Goal: Task Accomplishment & Management: Manage account settings

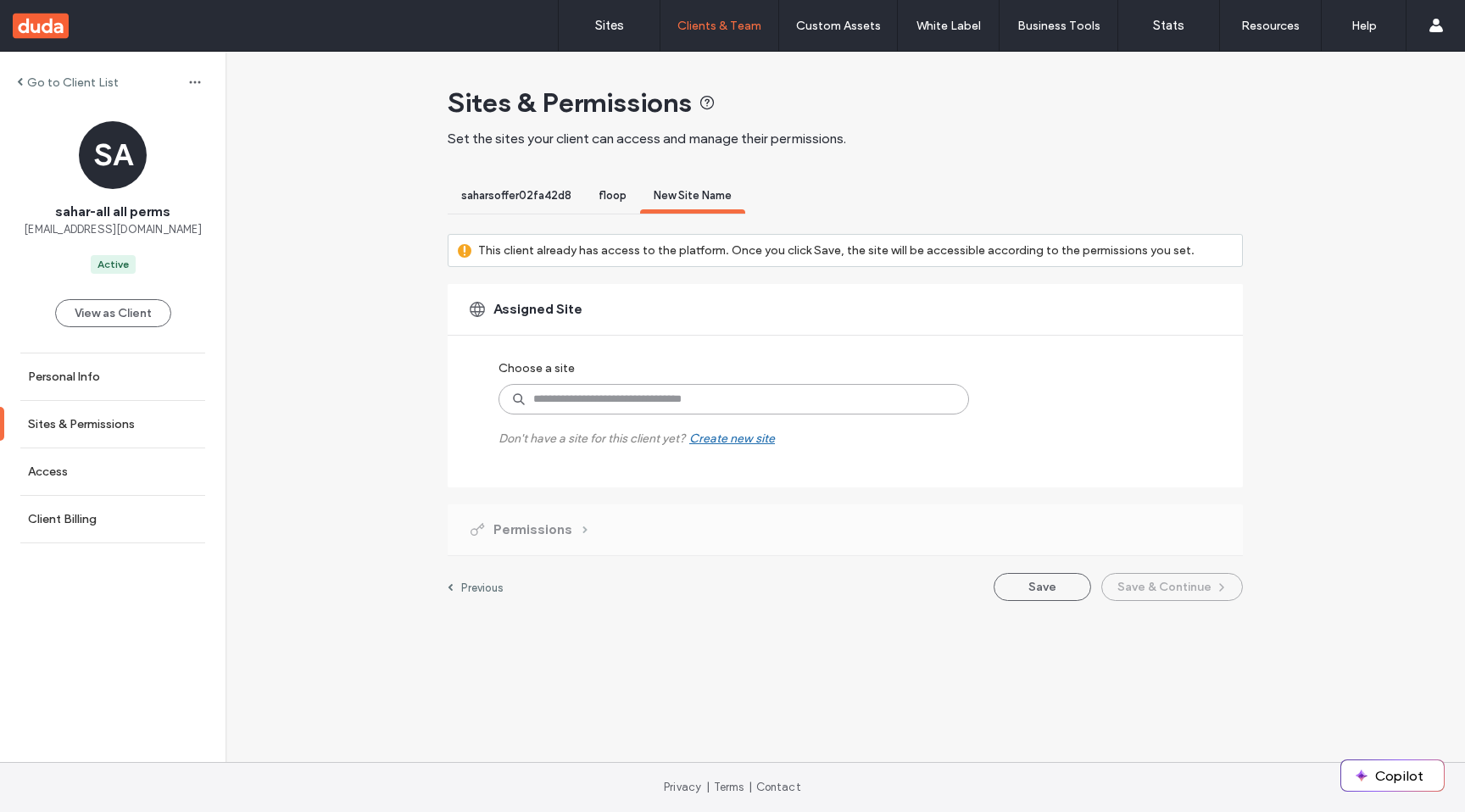
click at [756, 401] on input at bounding box center [733, 399] width 470 height 31
click at [629, 448] on div "Assigned Site Choose a site Don't have a site for this client yet? Create new s…" at bounding box center [845, 385] width 795 height 203
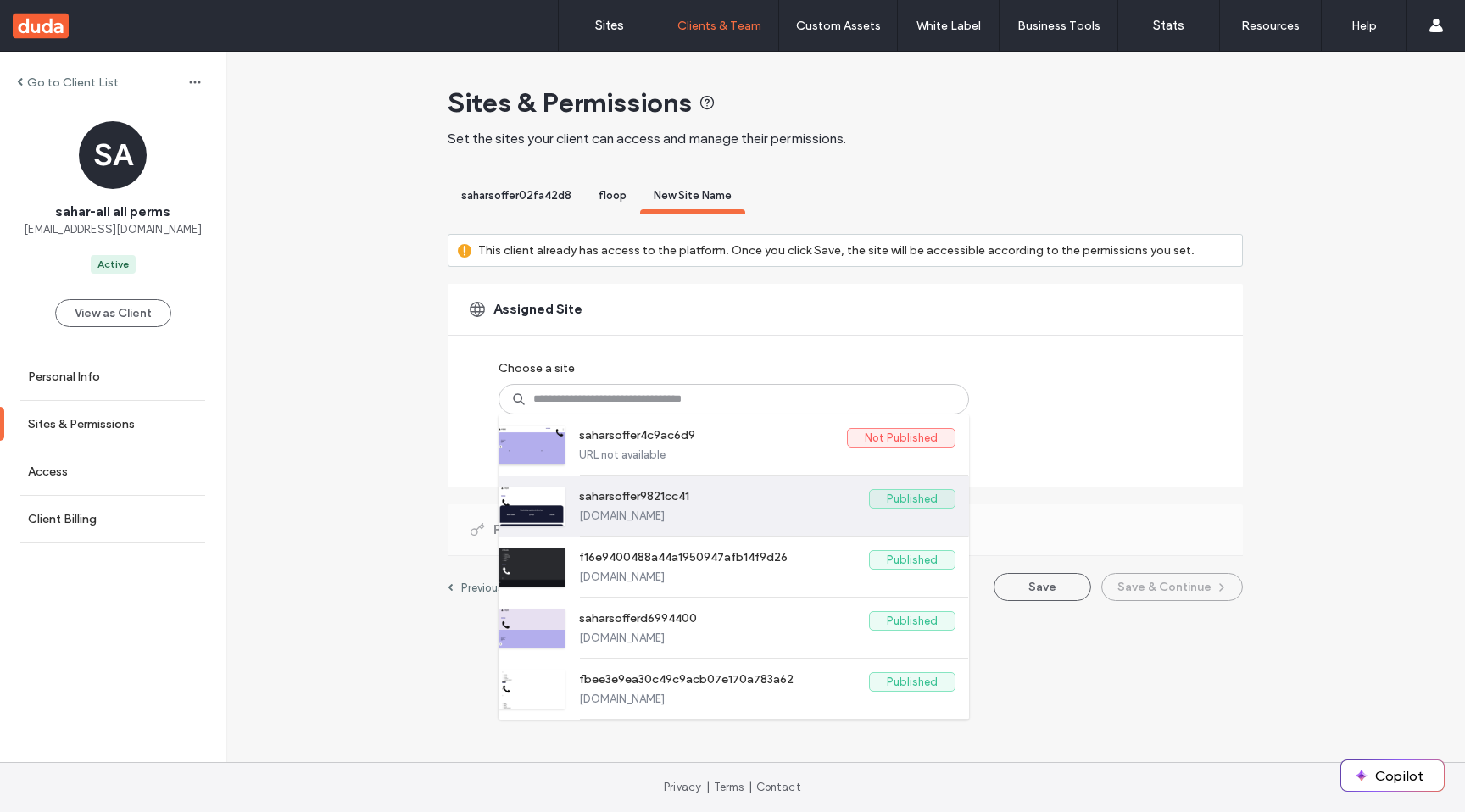
click at [730, 500] on label "saharsoffer9821cc41" at bounding box center [723, 499] width 290 height 21
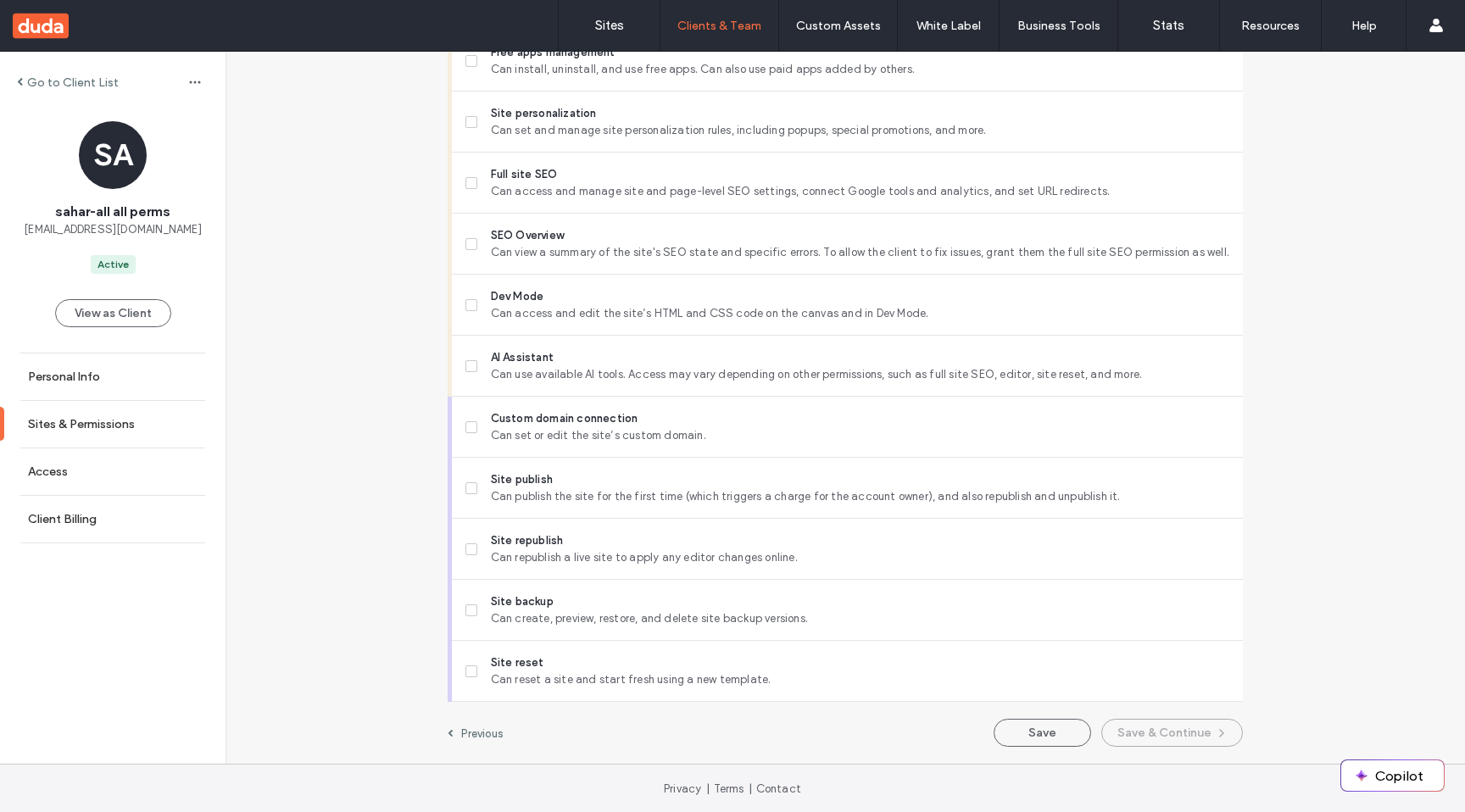
scroll to position [1474, 0]
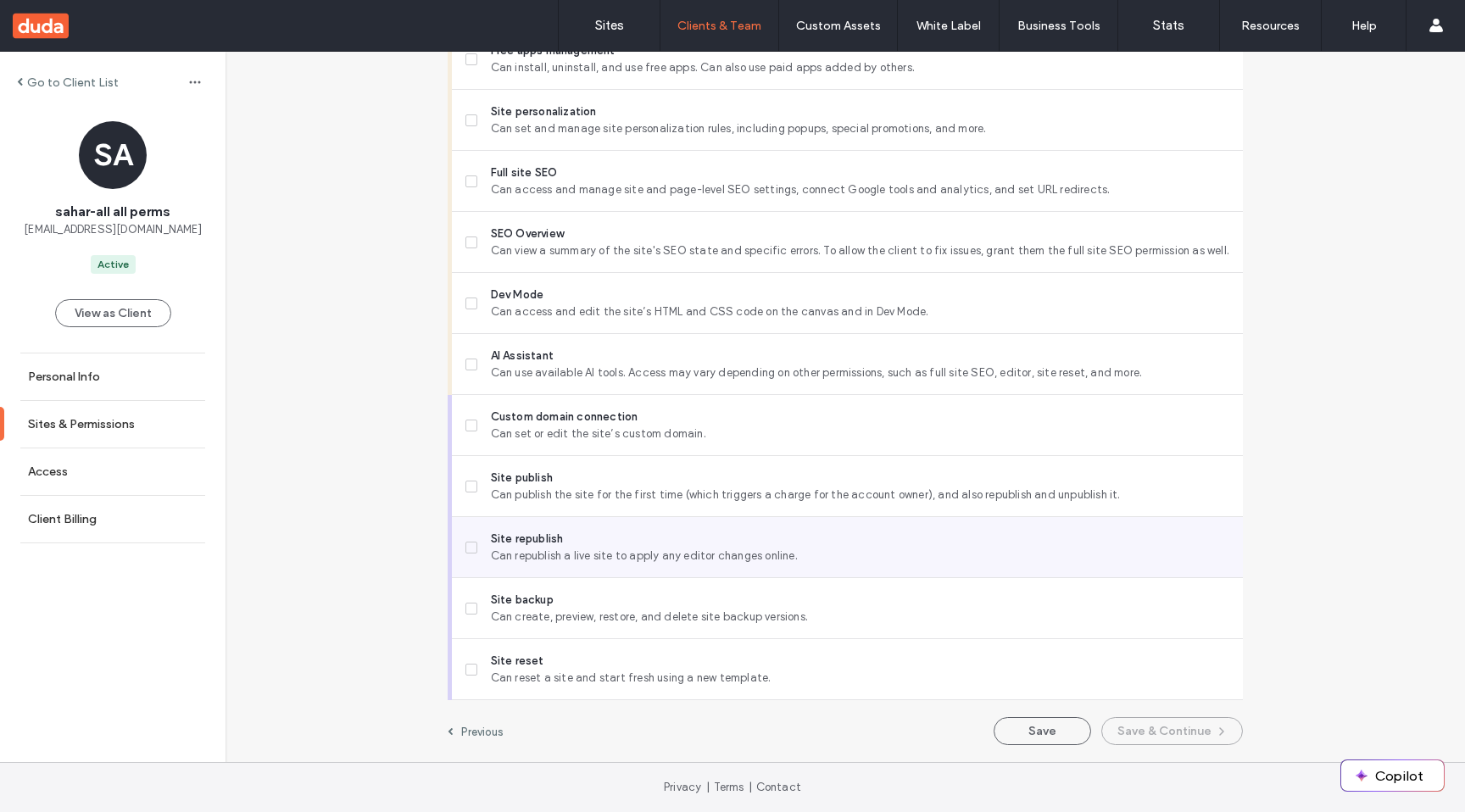
click at [465, 553] on label "Site republish Can republish a live site to apply any editor changes online." at bounding box center [847, 548] width 764 height 34
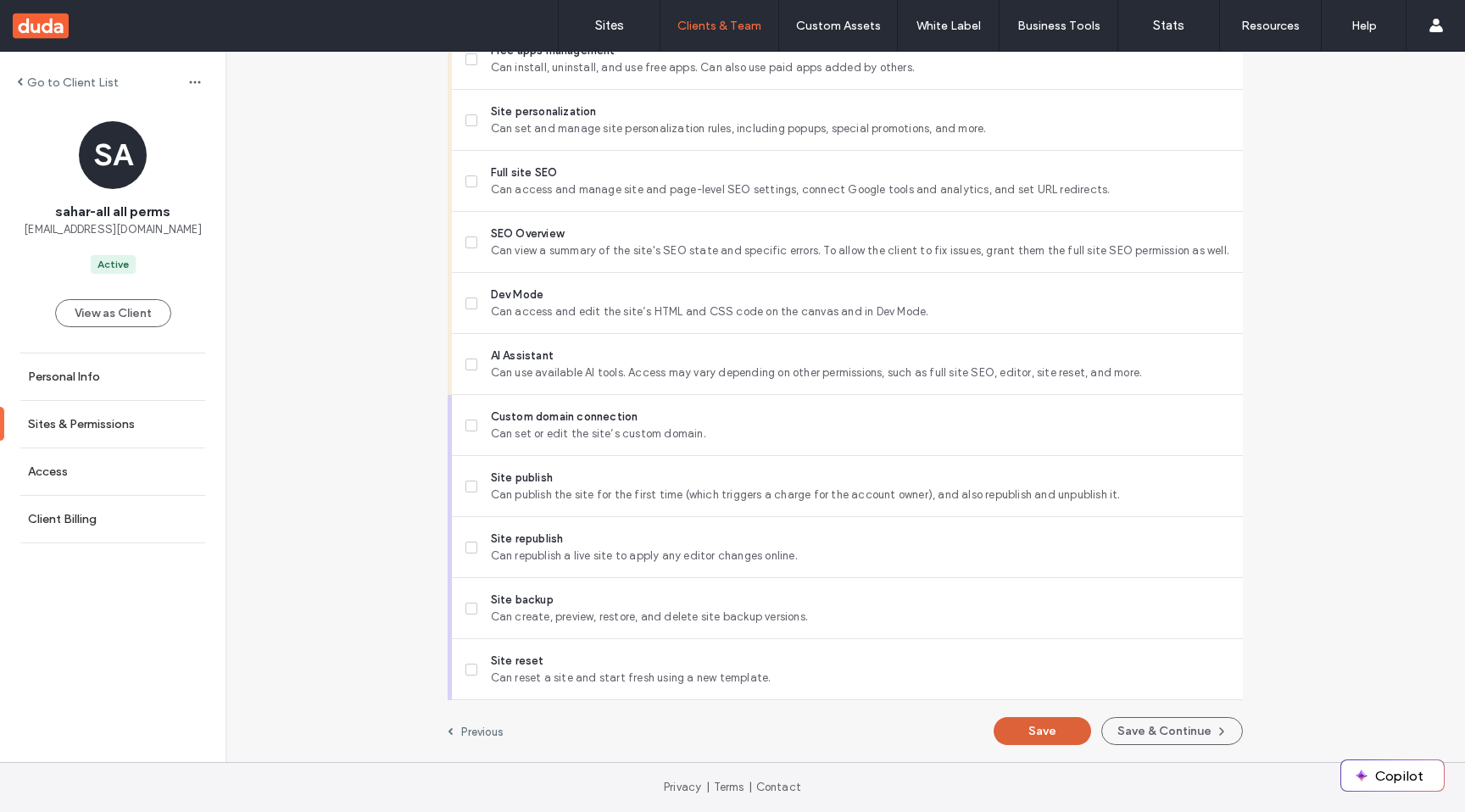
click at [1048, 728] on button "Save" at bounding box center [1042, 731] width 97 height 28
click at [122, 309] on button "View as Client" at bounding box center [113, 313] width 116 height 28
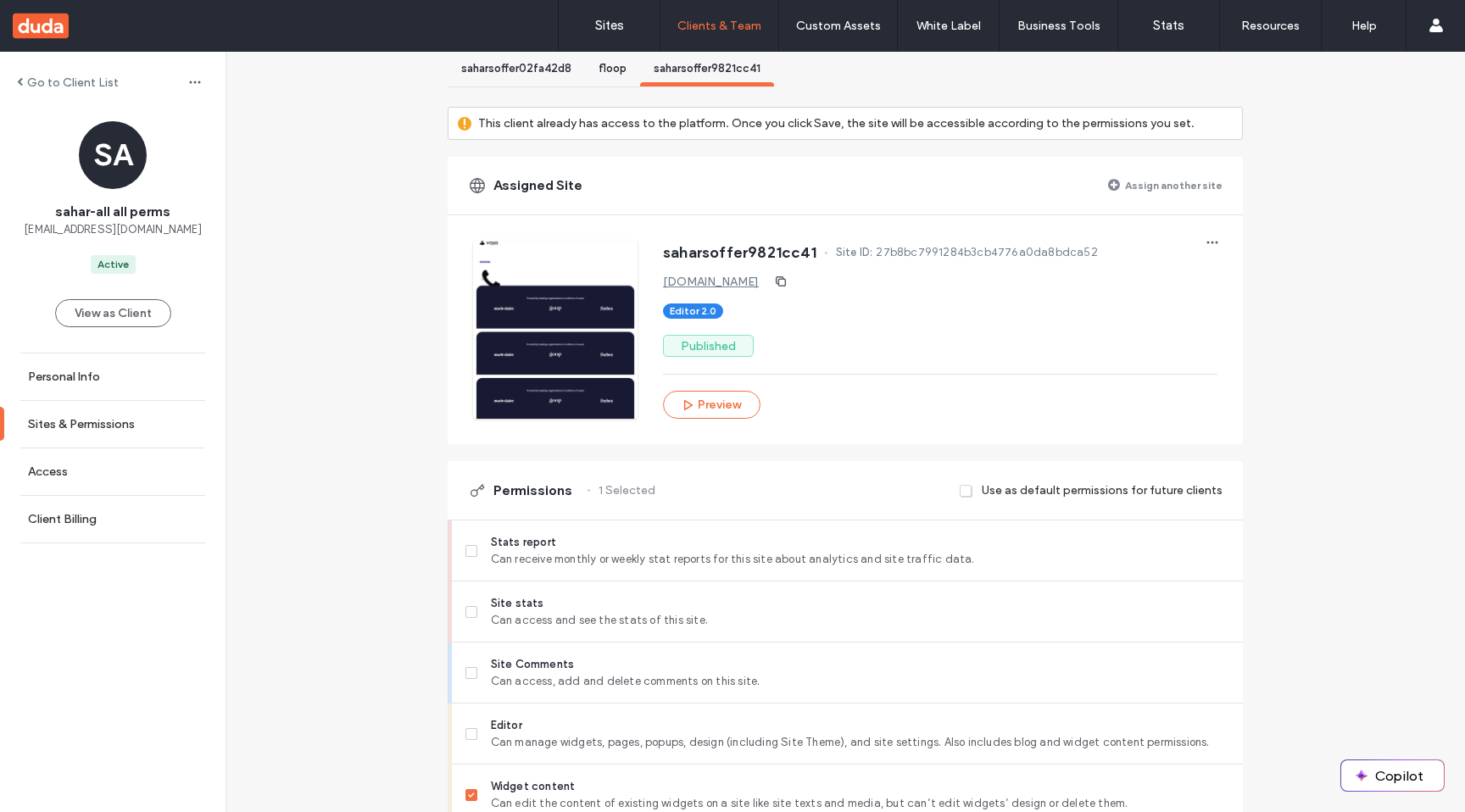
scroll to position [0, 0]
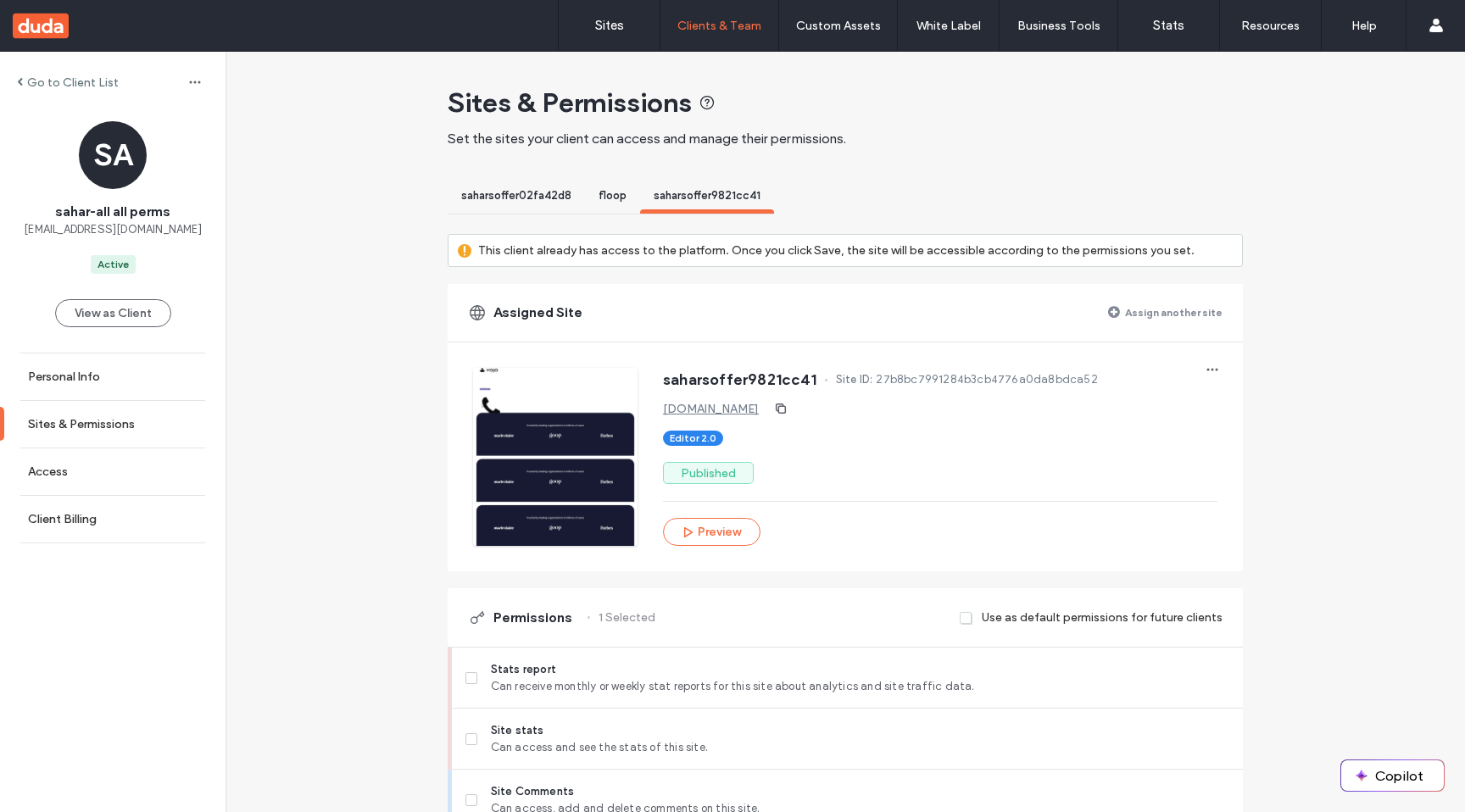
drag, startPoint x: 85, startPoint y: 314, endPoint x: 244, endPoint y: 350, distance: 163.0
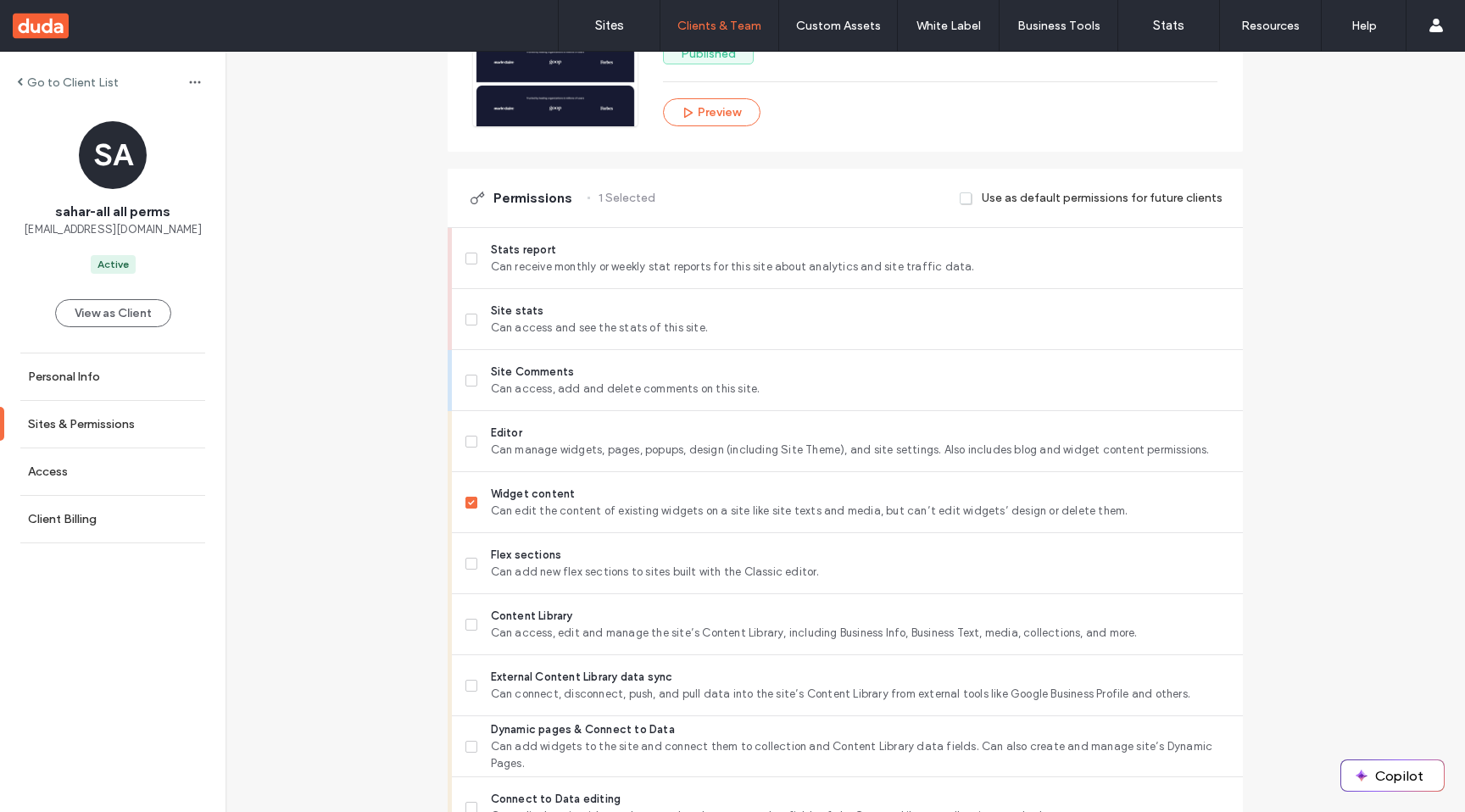
scroll to position [423, 0]
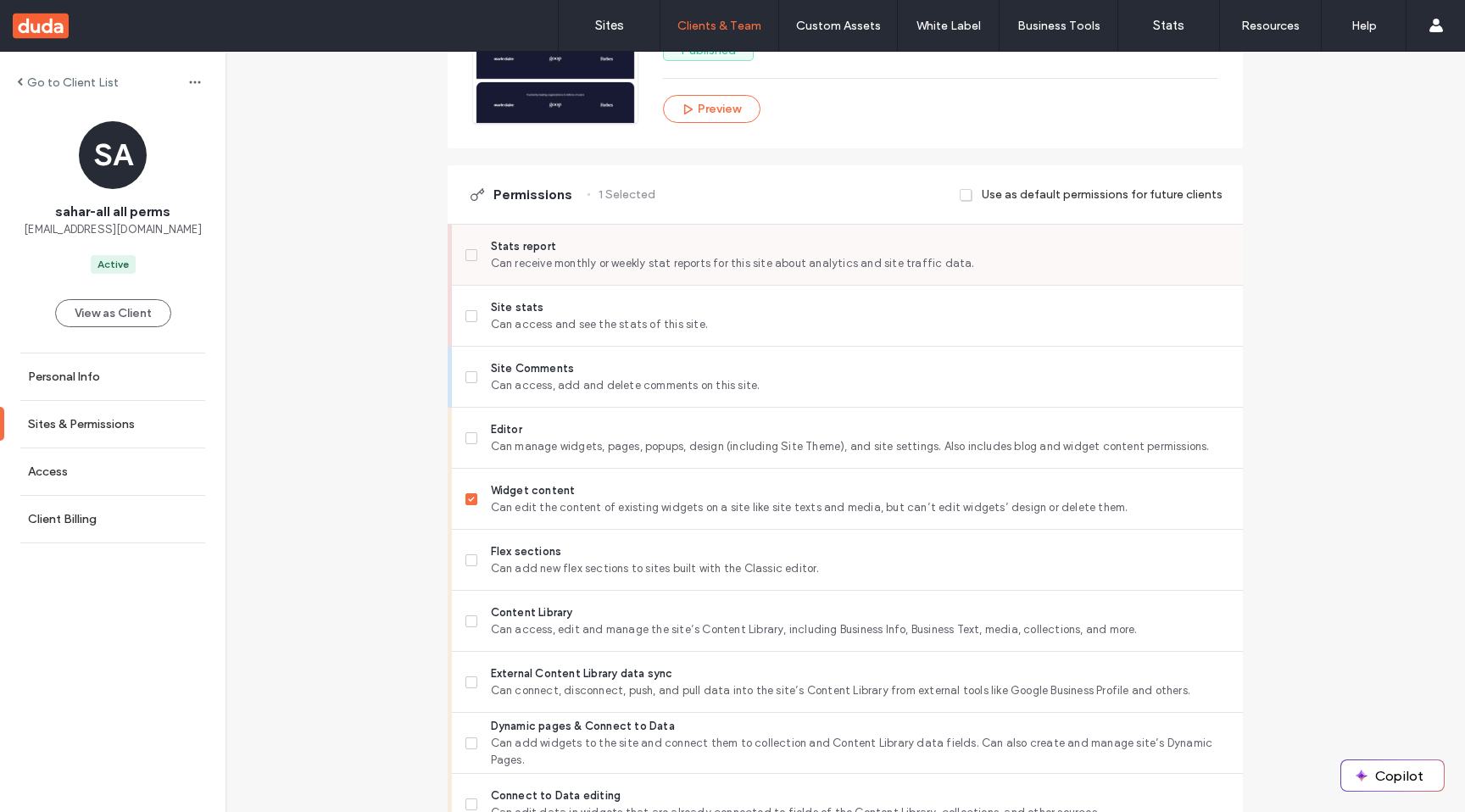
click at [468, 256] on span at bounding box center [471, 256] width 12 height 12
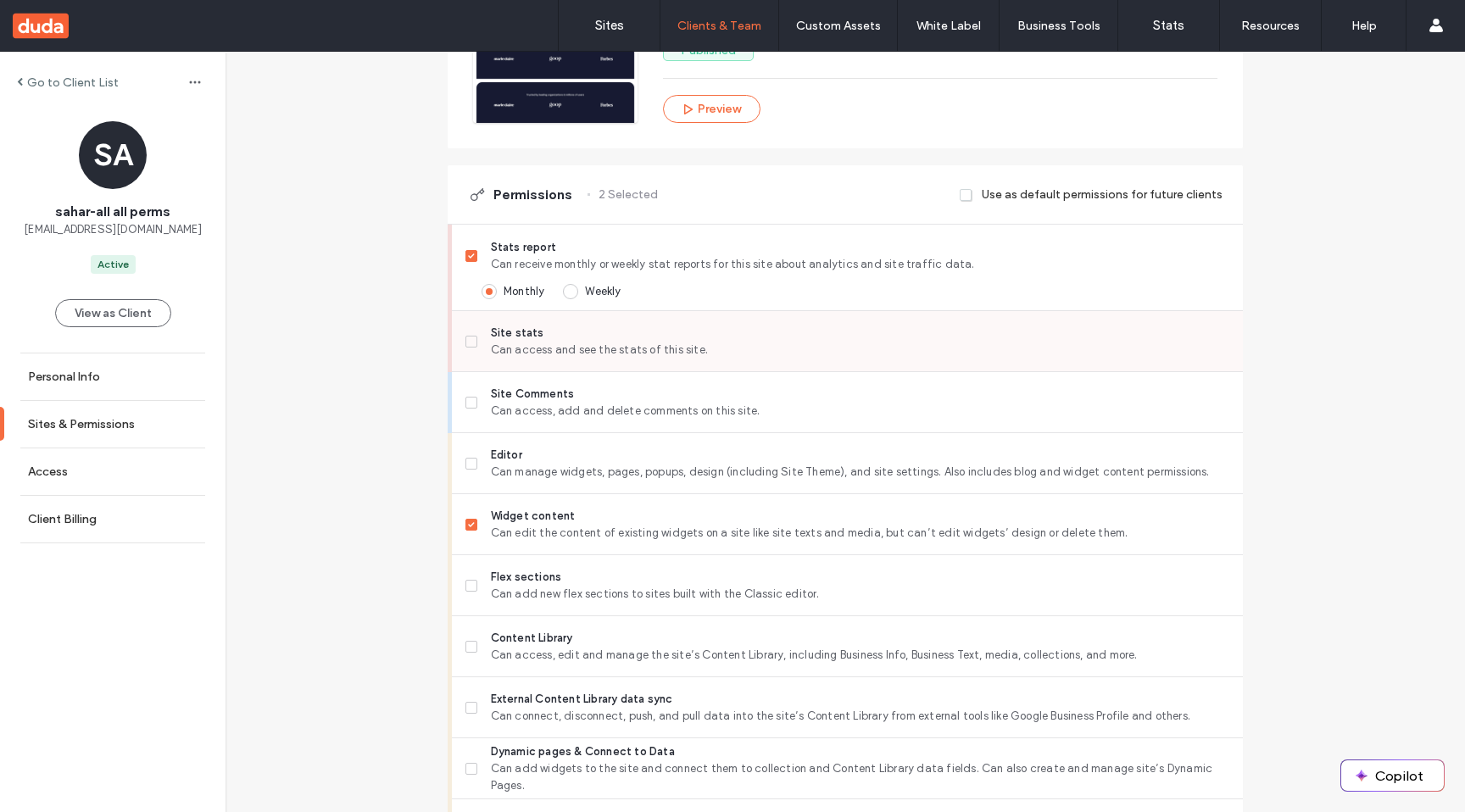
click at [468, 344] on icon at bounding box center [471, 342] width 7 height 5
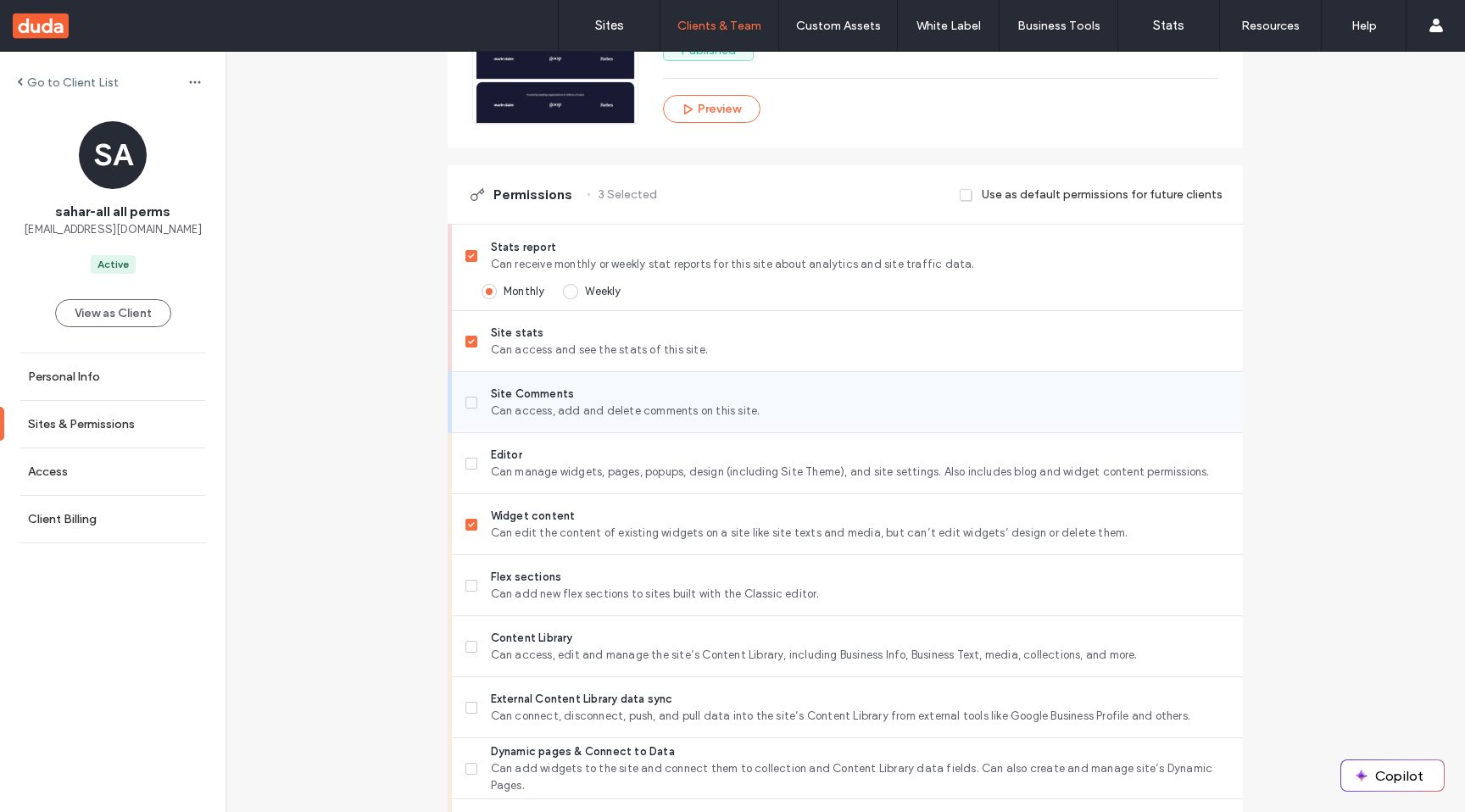
click at [467, 405] on span at bounding box center [471, 403] width 12 height 12
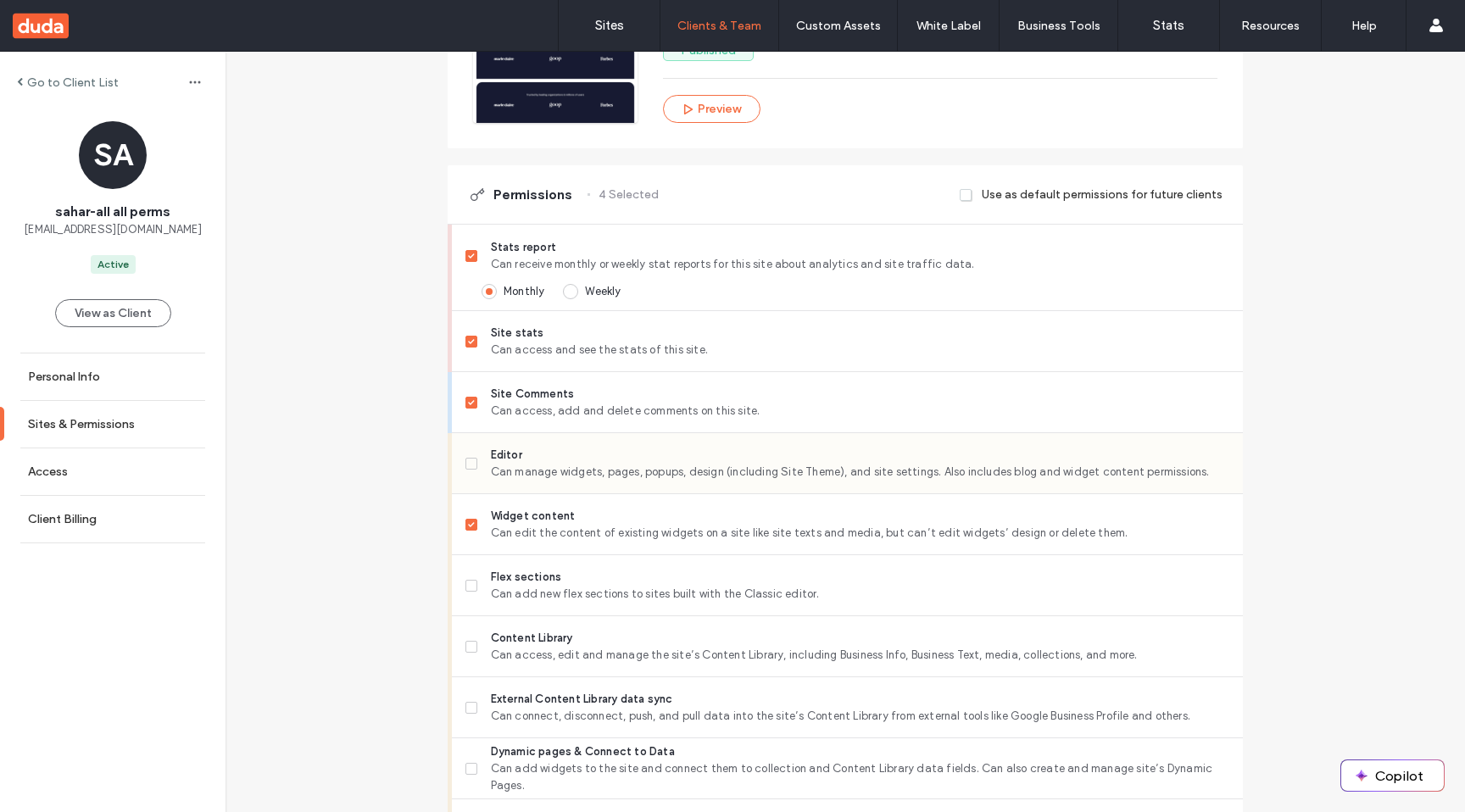
click at [468, 464] on icon at bounding box center [471, 464] width 7 height 5
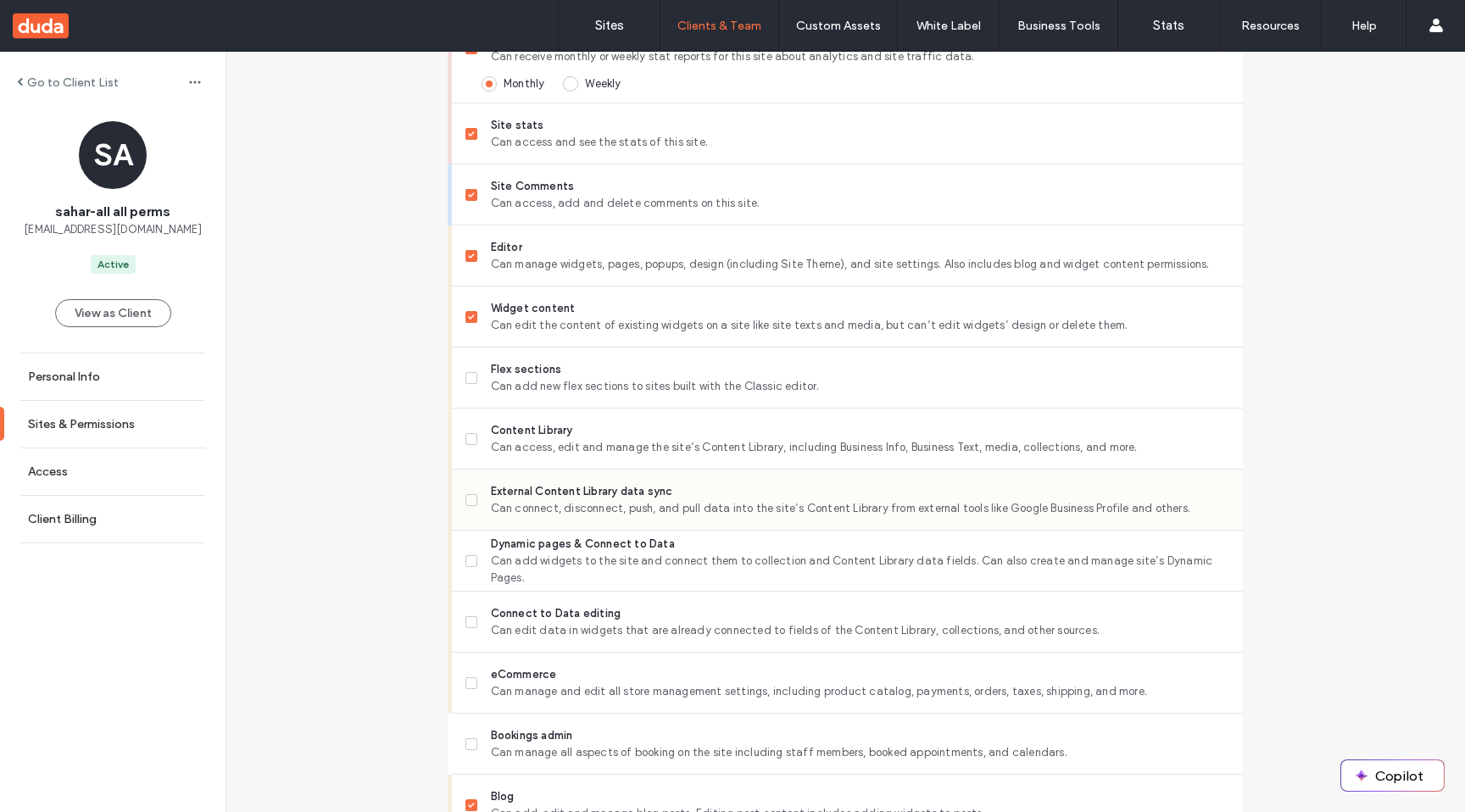
scroll to position [646, 0]
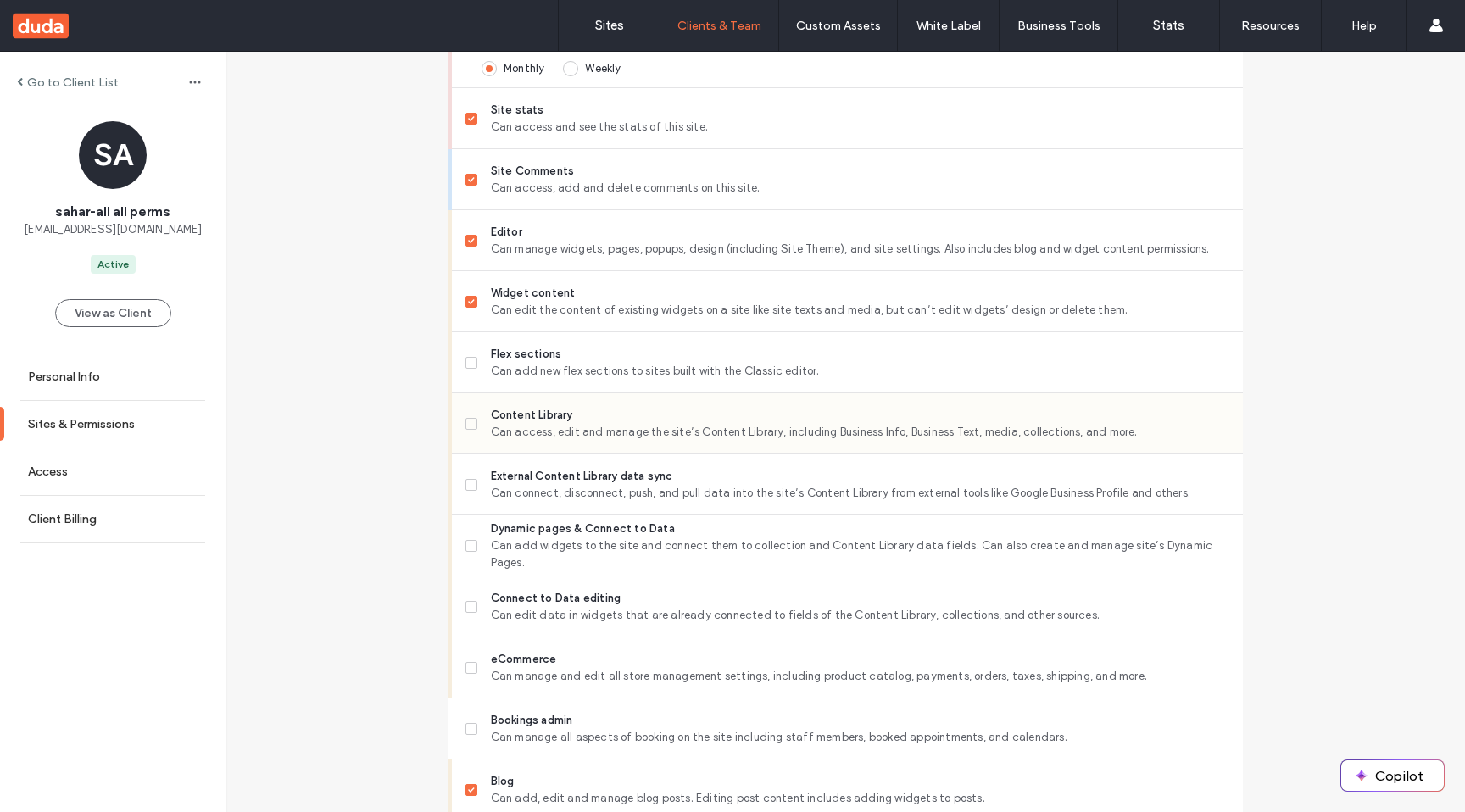
click at [468, 423] on icon at bounding box center [470, 424] width 6 height 5
click at [468, 484] on icon at bounding box center [470, 485] width 6 height 5
click at [465, 549] on span at bounding box center [471, 546] width 12 height 12
click at [465, 670] on span at bounding box center [471, 668] width 12 height 12
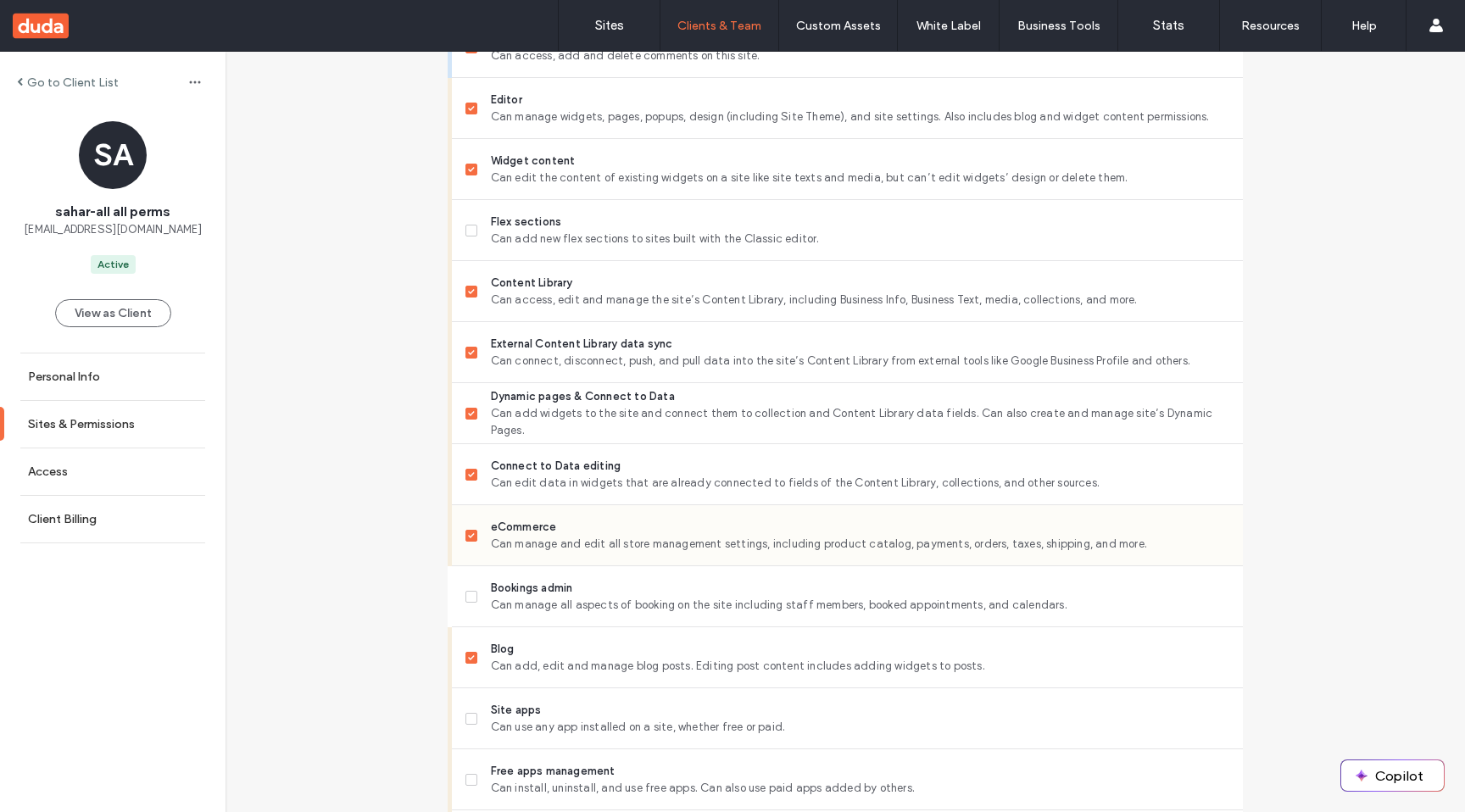
scroll to position [798, 0]
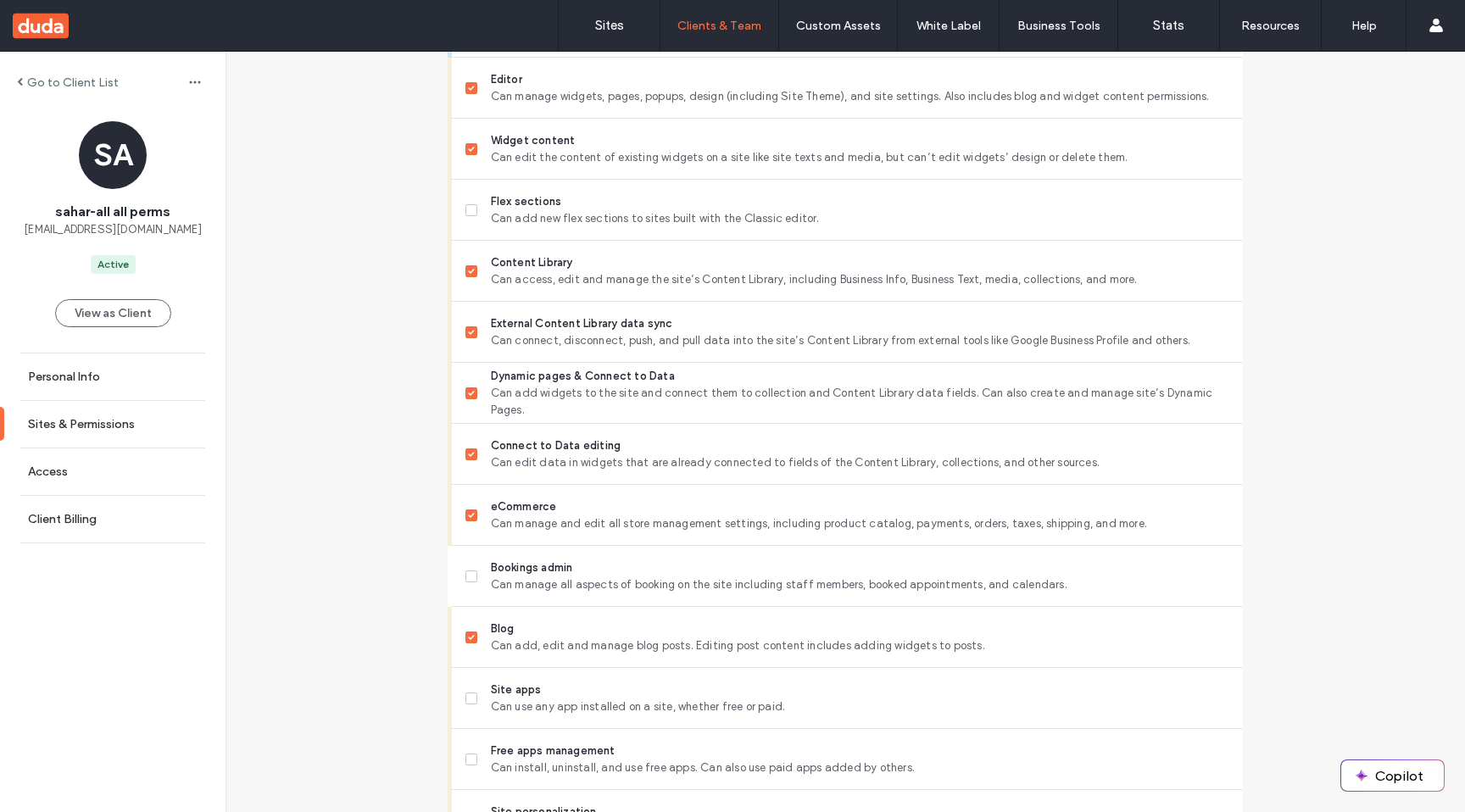
click at [468, 581] on span at bounding box center [471, 576] width 12 height 12
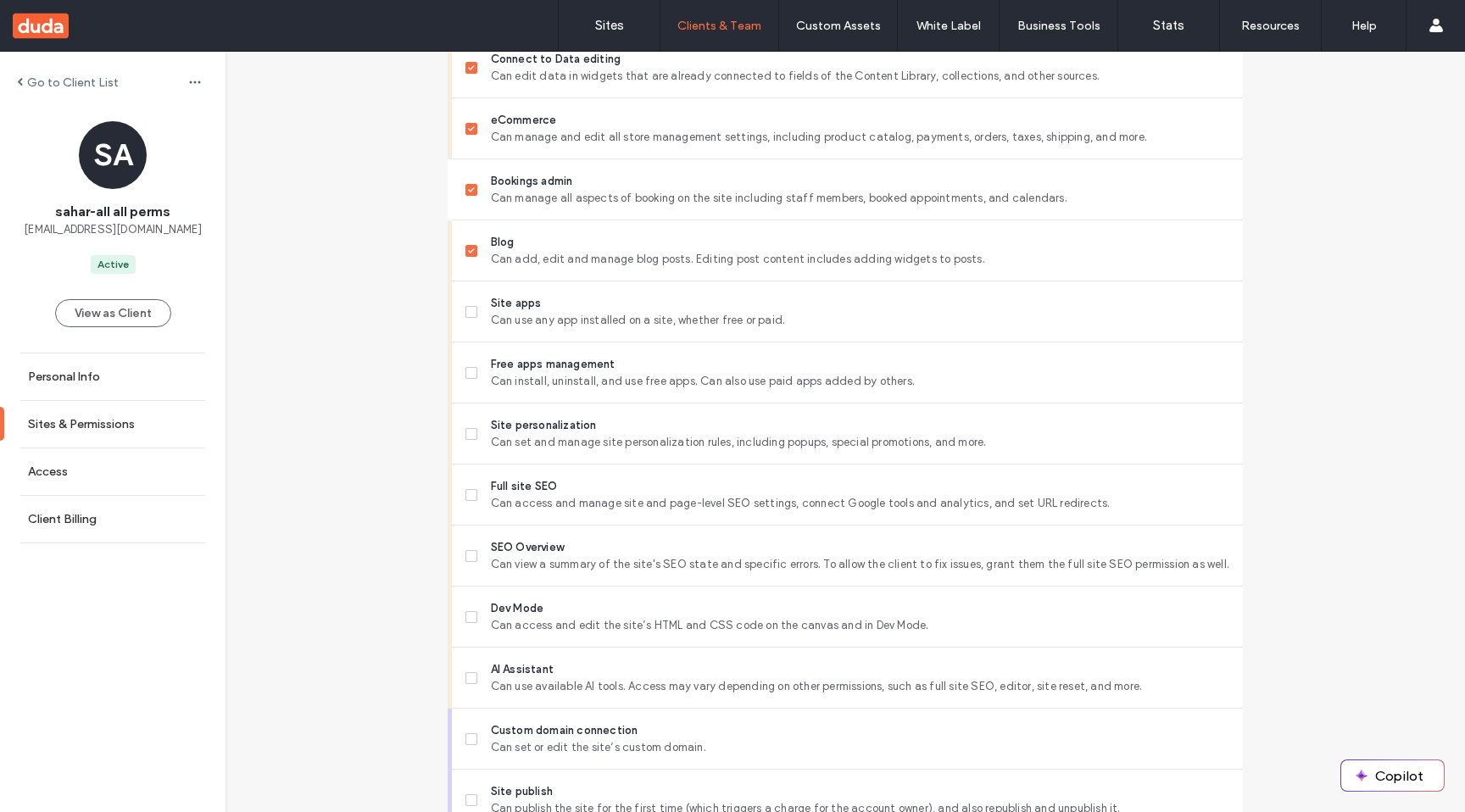
scroll to position [1219, 0]
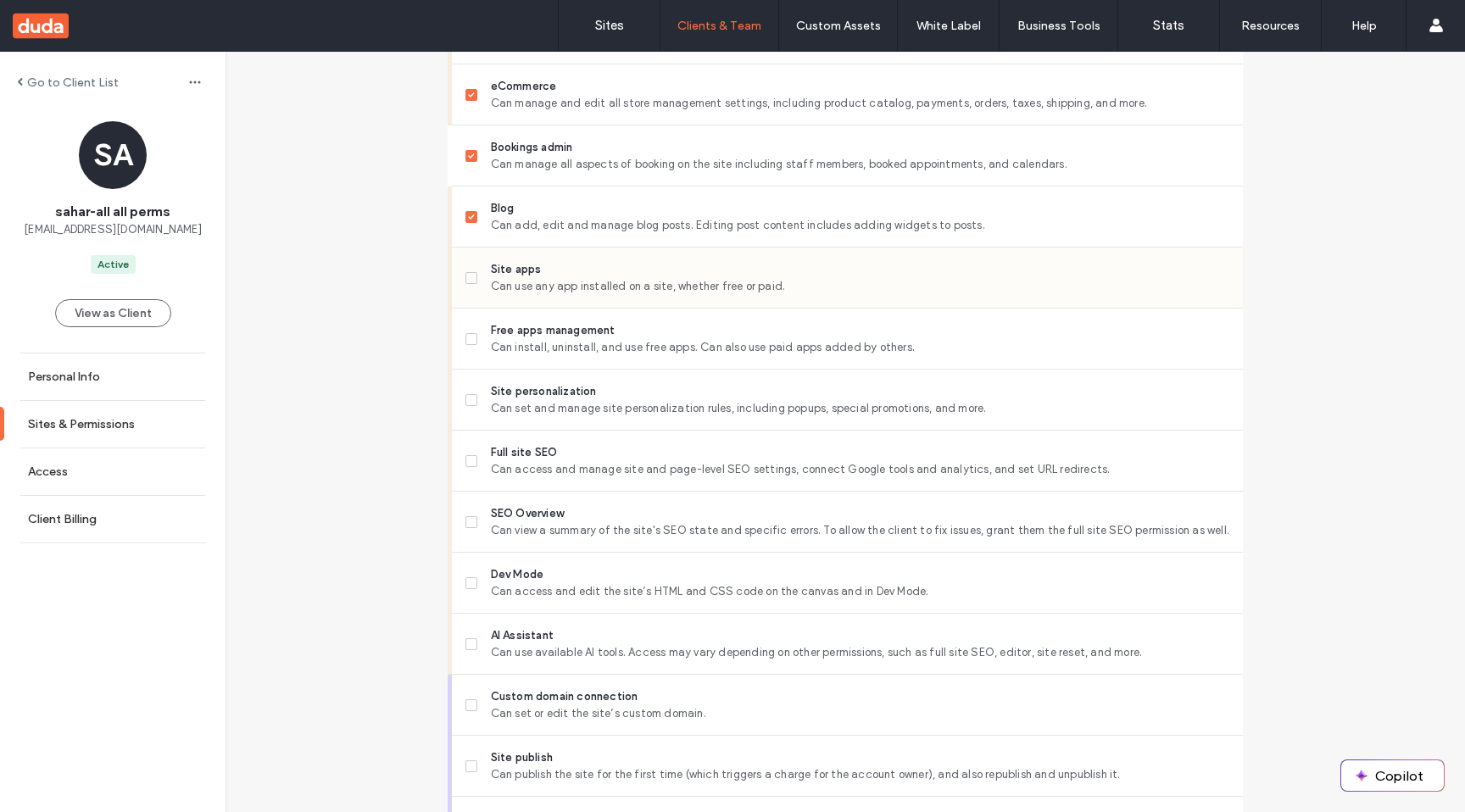
click at [468, 276] on icon at bounding box center [470, 278] width 6 height 5
click at [468, 339] on span at bounding box center [471, 339] width 12 height 12
click at [468, 400] on span at bounding box center [471, 400] width 12 height 12
click at [468, 462] on icon at bounding box center [471, 462] width 7 height 5
click at [473, 527] on label "SEO Overview Can view a summary of the site's SEO state and specific errors. To…" at bounding box center [847, 522] width 764 height 34
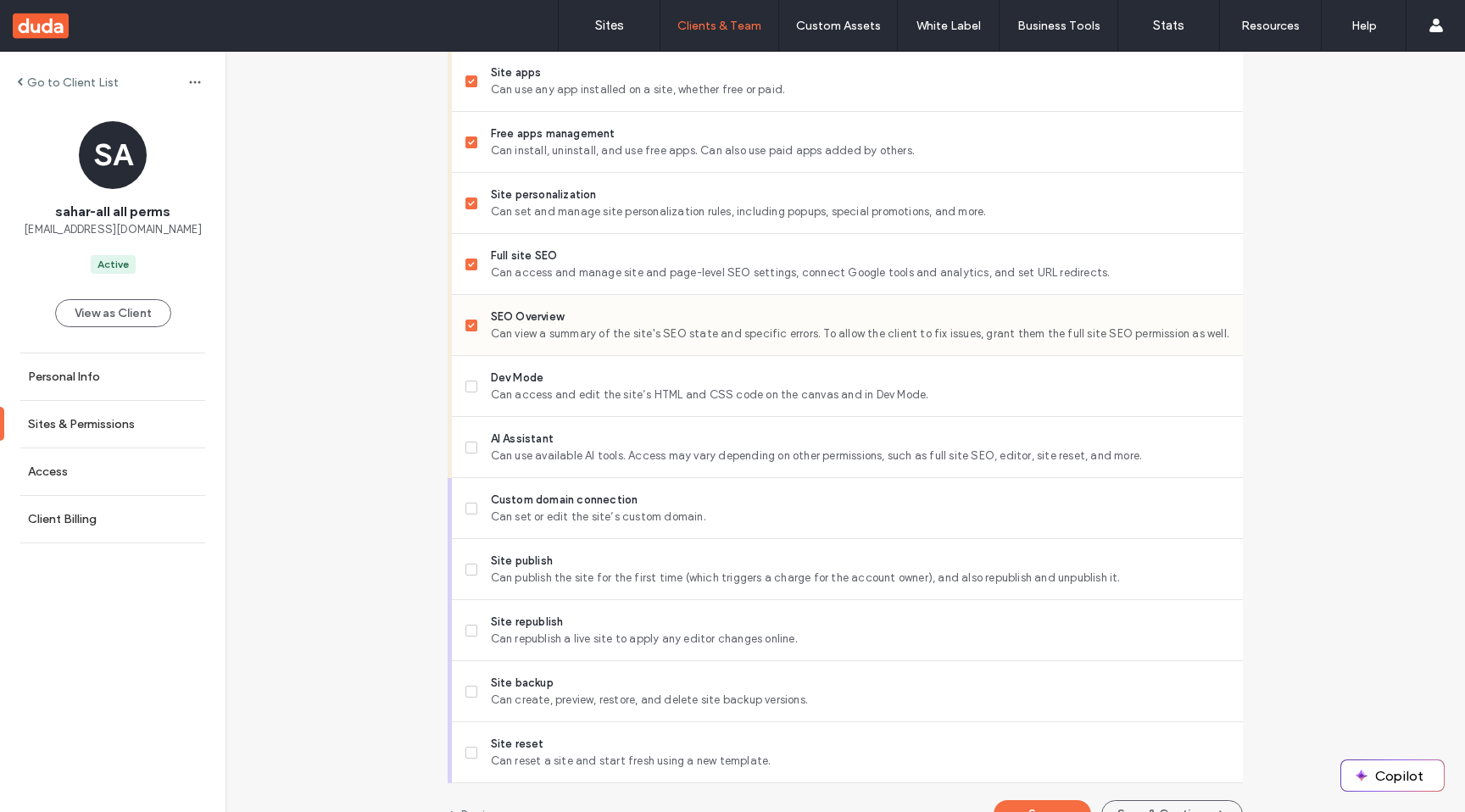
scroll to position [1498, 0]
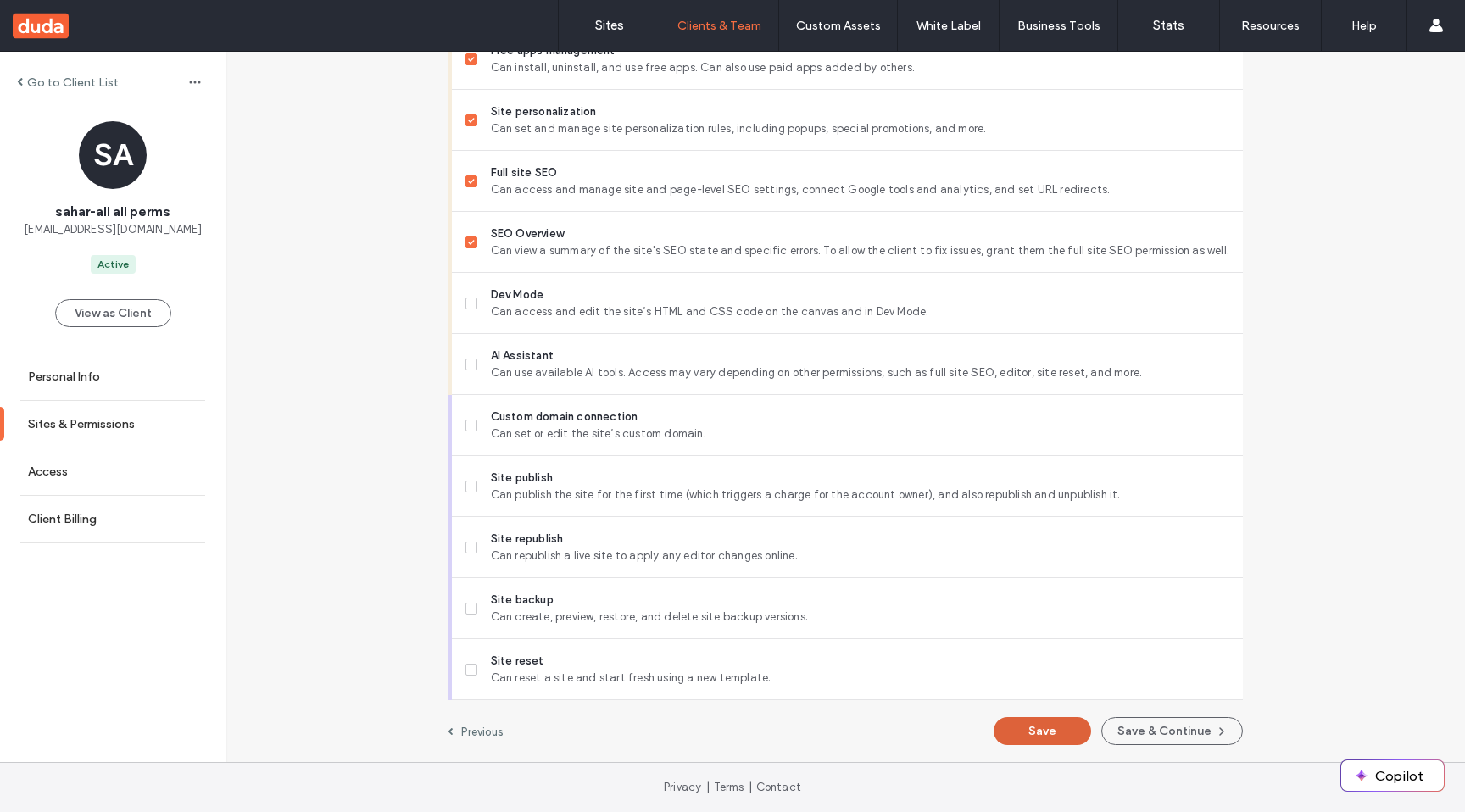
click at [1059, 738] on button "Save" at bounding box center [1042, 731] width 97 height 28
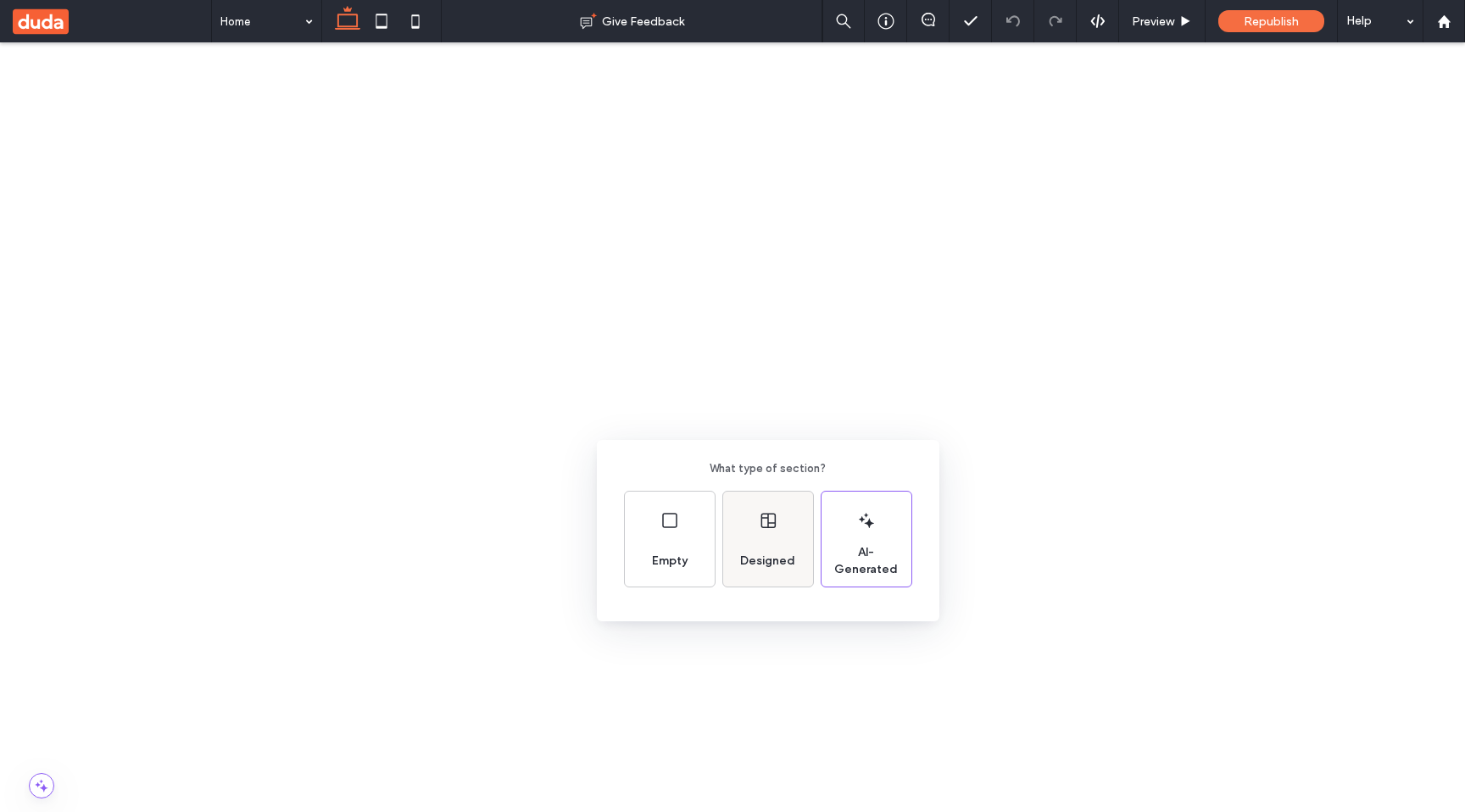
click at [774, 516] on use at bounding box center [768, 521] width 15 height 15
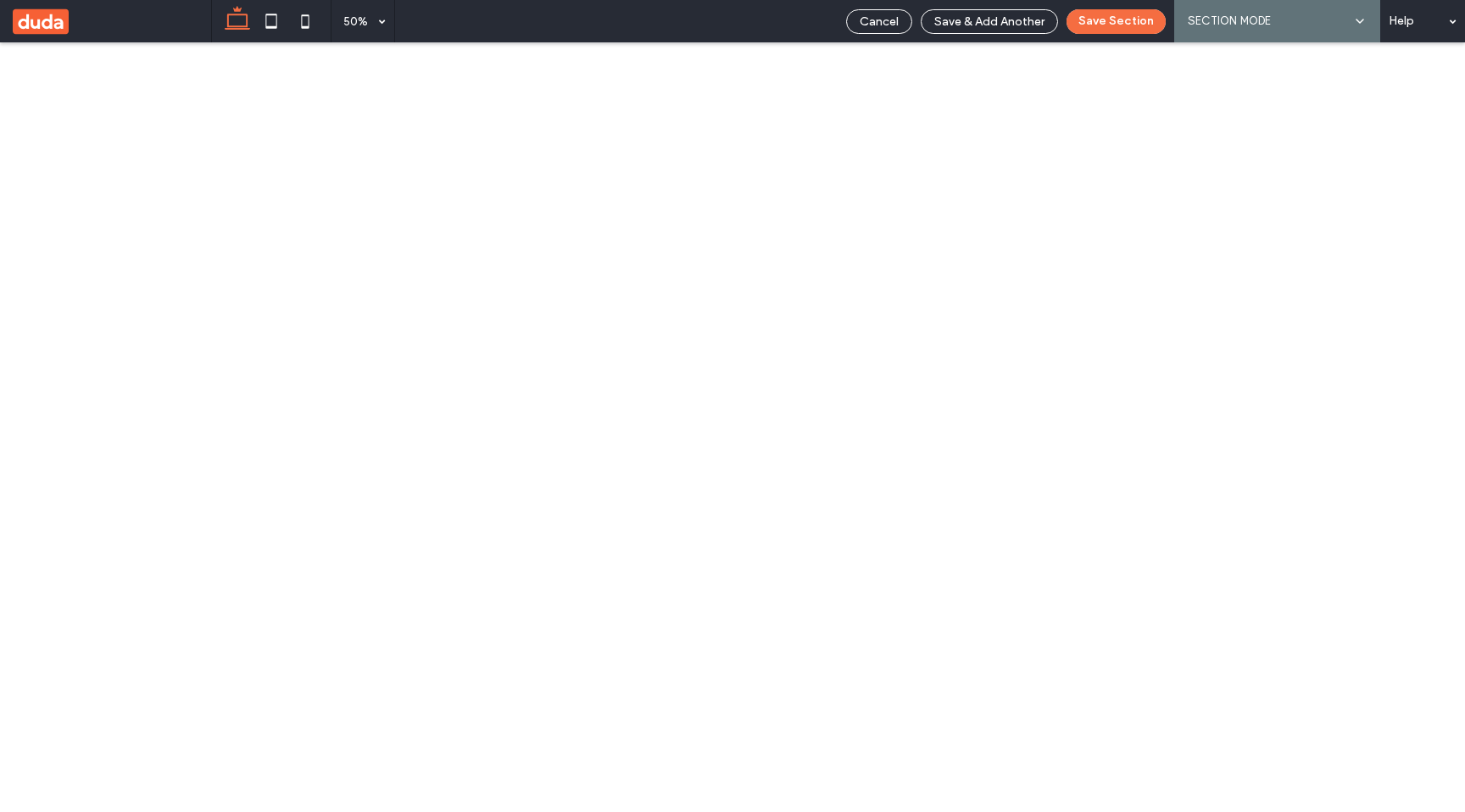
scroll to position [550, 0]
